Goal: Task Accomplishment & Management: Complete application form

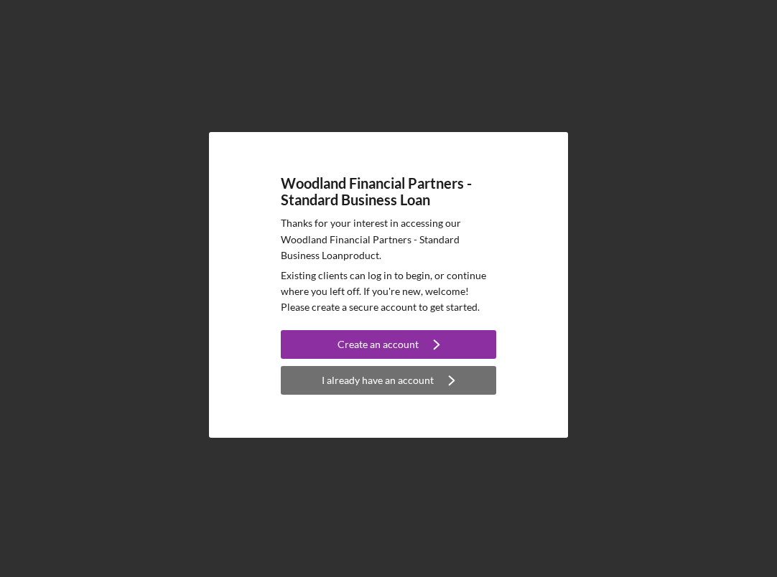
click at [434, 378] on icon "Icon/Navigate" at bounding box center [452, 380] width 36 height 36
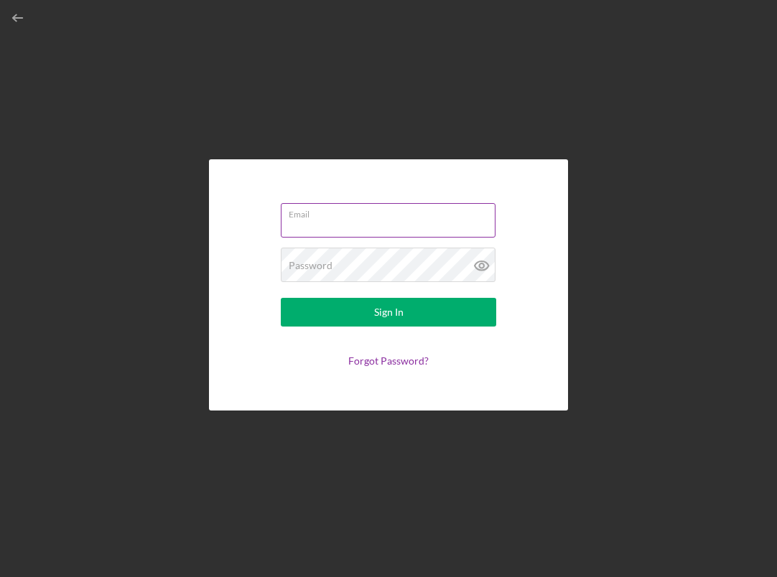
click at [368, 223] on input "Email" at bounding box center [388, 220] width 215 height 34
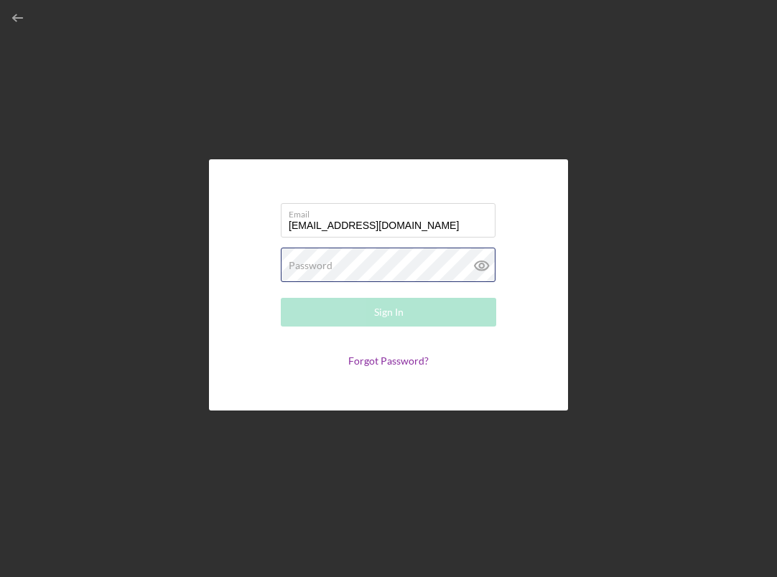
click at [373, 254] on div "Password Required" at bounding box center [388, 266] width 215 height 36
click at [365, 220] on input "[EMAIL_ADDRESS][DOMAIN_NAME]" at bounding box center [388, 220] width 215 height 34
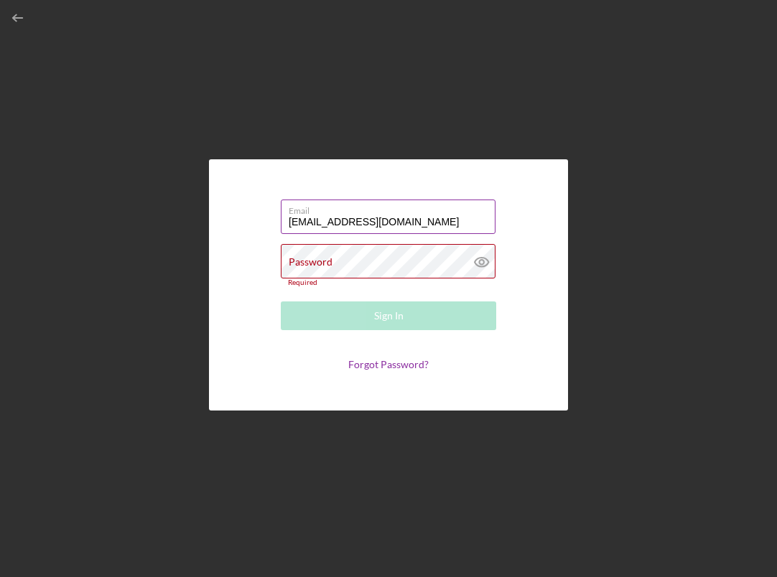
click at [365, 220] on input "[EMAIL_ADDRESS][DOMAIN_NAME]" at bounding box center [388, 217] width 215 height 34
type input "[PERSON_NAME][EMAIL_ADDRESS][DOMAIN_NAME]"
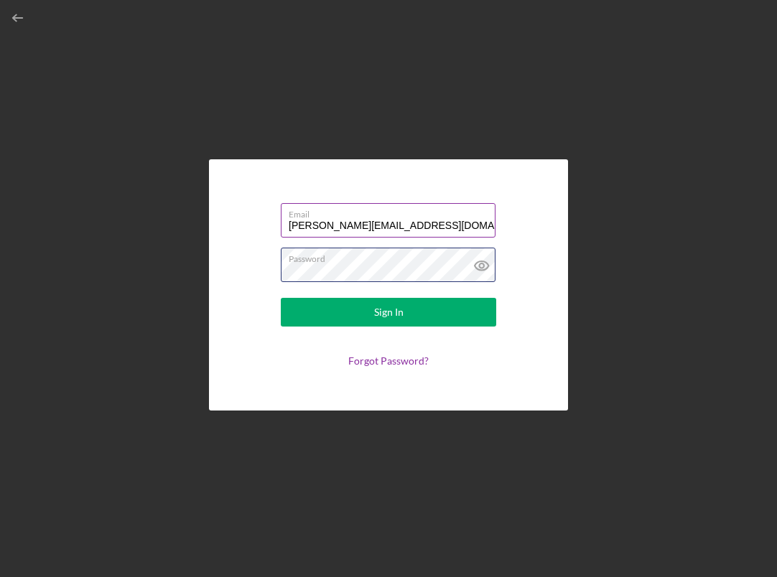
click at [388, 312] on button "Sign In" at bounding box center [388, 312] width 215 height 29
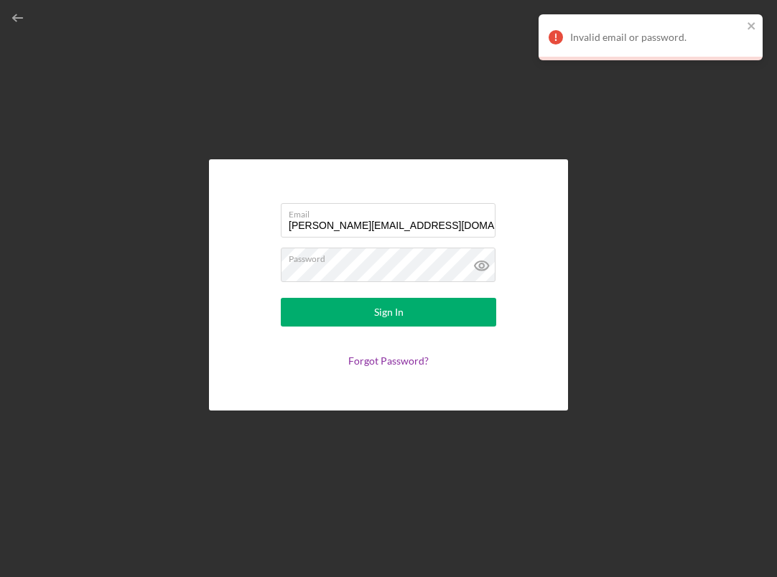
click at [644, 197] on div "Email [PERSON_NAME][EMAIL_ADDRESS][DOMAIN_NAME] Password Sign In Forgot Passwor…" at bounding box center [388, 285] width 762 height 570
